Goal: Transaction & Acquisition: Purchase product/service

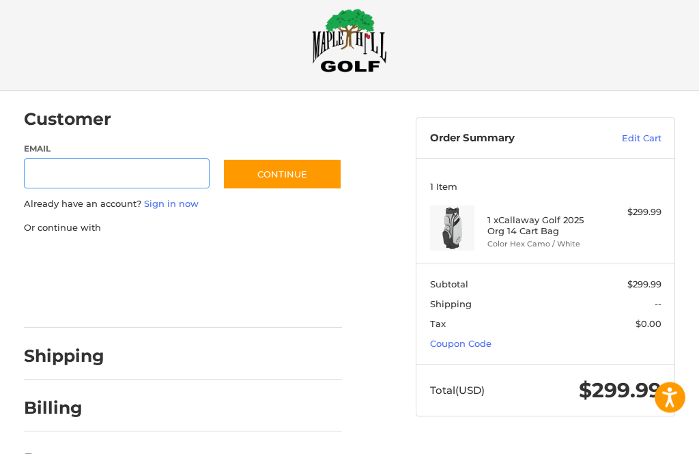
scroll to position [18, 0]
click at [601, 352] on section "Subtotal $299.99 Shipping -- Tax $0.00 Coupon Code" at bounding box center [545, 314] width 258 height 100
click at [466, 348] on link "Coupon Code" at bounding box center [460, 343] width 61 height 11
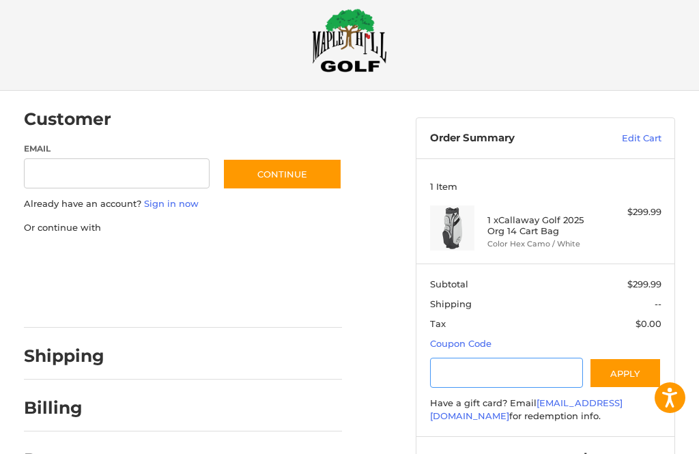
click at [451, 368] on input "Gift Certificate or Coupon Code" at bounding box center [506, 373] width 153 height 31
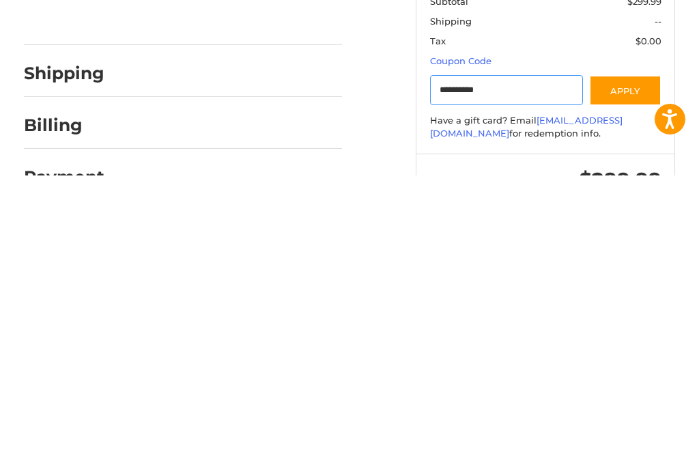
type input "**********"
click at [635, 354] on button "Apply" at bounding box center [625, 369] width 72 height 31
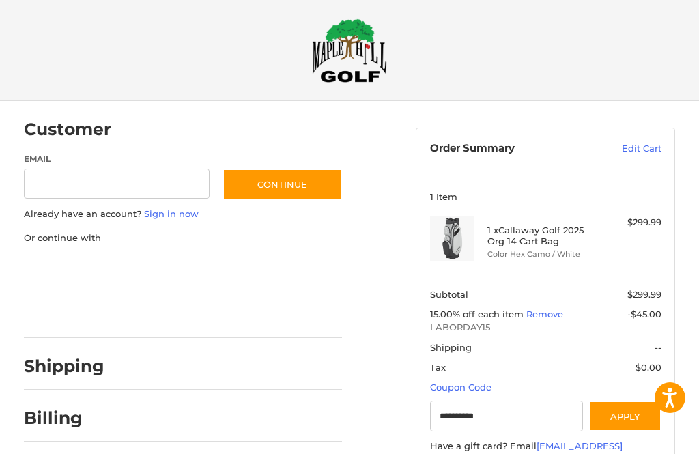
scroll to position [0, 0]
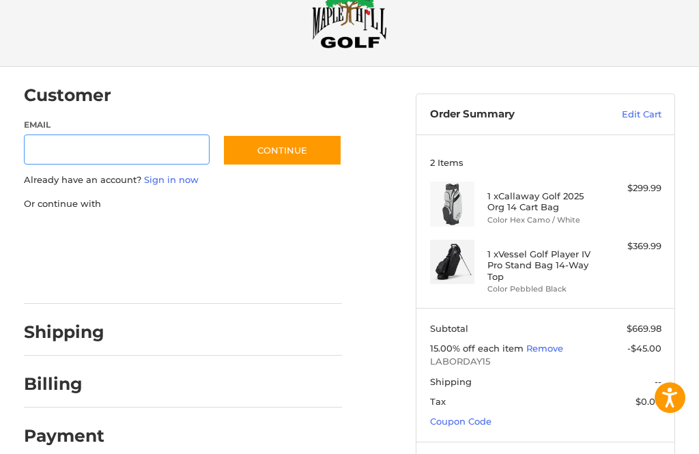
scroll to position [61, 0]
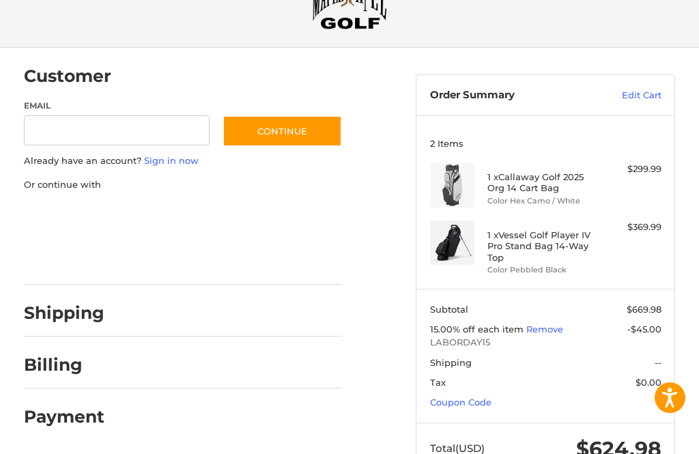
click at [547, 184] on h4 "1 x Callaway Golf 2025 Org 14 Cart Bag" at bounding box center [543, 182] width 113 height 23
click at [647, 91] on link "Edit Cart" at bounding box center [625, 96] width 74 height 14
